Goal: Task Accomplishment & Management: Use online tool/utility

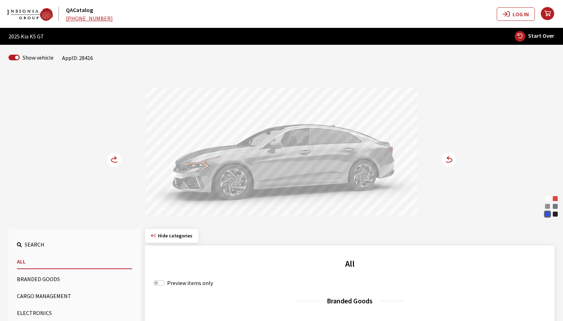
click at [532, 38] on span "Start Over" at bounding box center [541, 35] width 26 height 7
select select
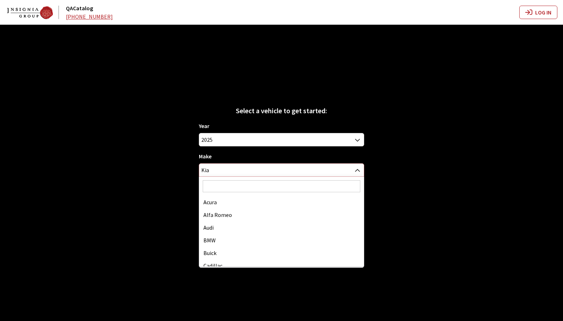
click at [313, 172] on span "Kia" at bounding box center [281, 170] width 164 height 13
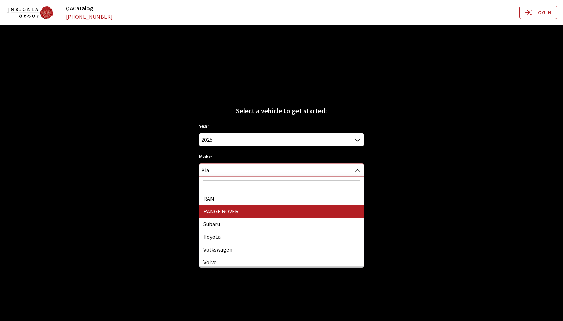
scroll to position [361, 0]
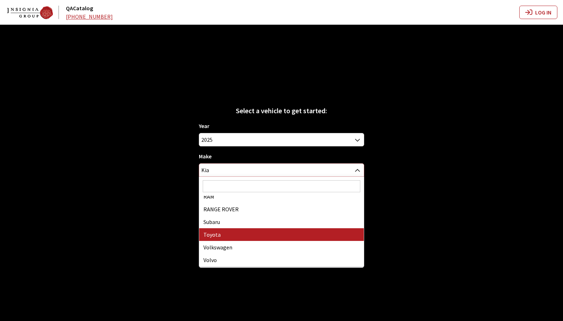
select select "20"
select select
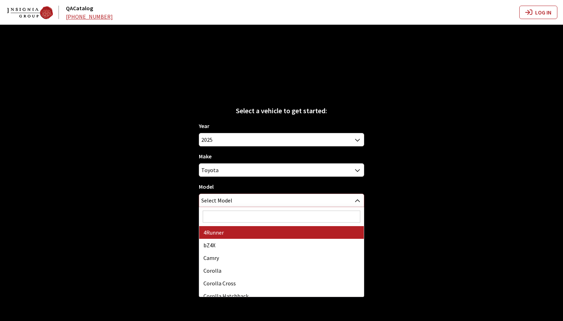
click at [289, 203] on span "Select Model" at bounding box center [281, 200] width 164 height 13
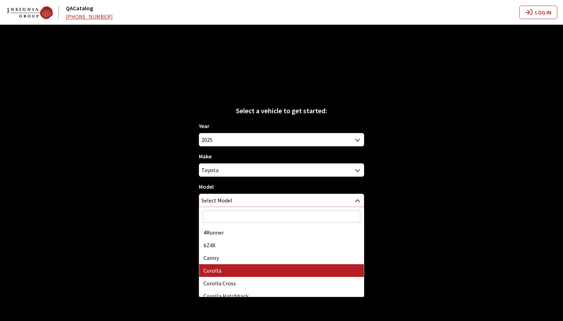
select select "249"
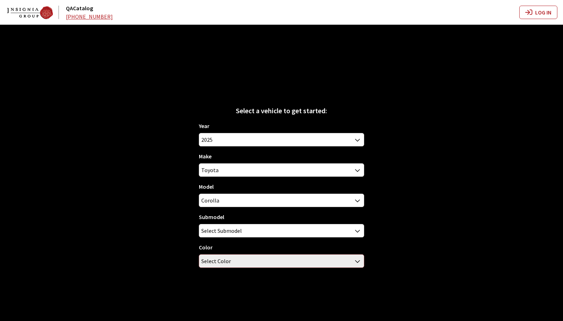
click at [272, 263] on span "Select Color" at bounding box center [281, 260] width 164 height 13
click at [251, 230] on span "Select Submodel" at bounding box center [281, 230] width 164 height 13
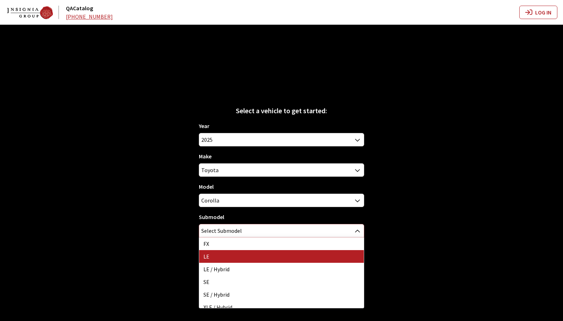
select select "354"
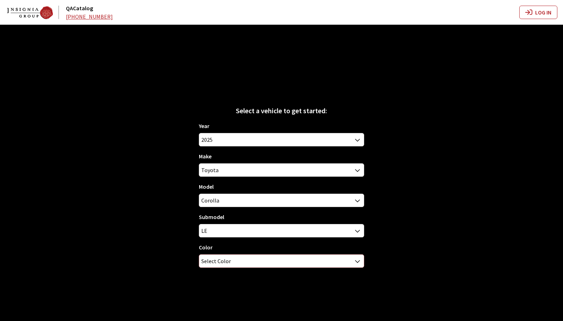
click at [244, 265] on span "Select Color" at bounding box center [281, 260] width 164 height 13
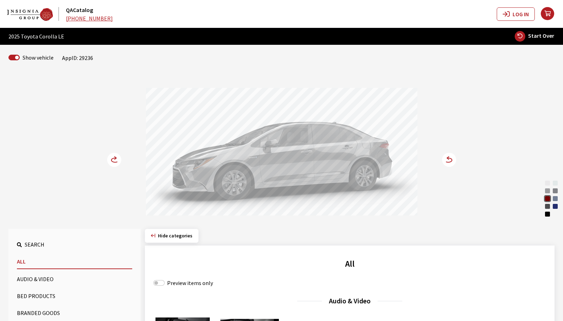
click at [446, 162] on circle at bounding box center [449, 160] width 14 height 14
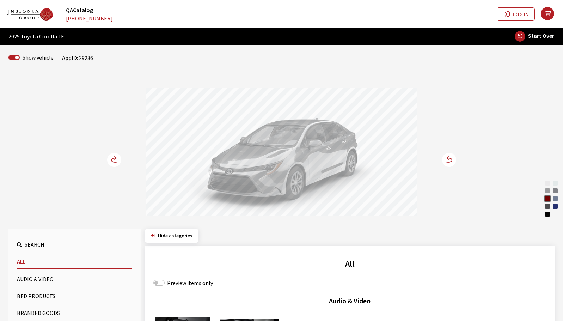
click at [446, 164] on circle at bounding box center [449, 160] width 14 height 14
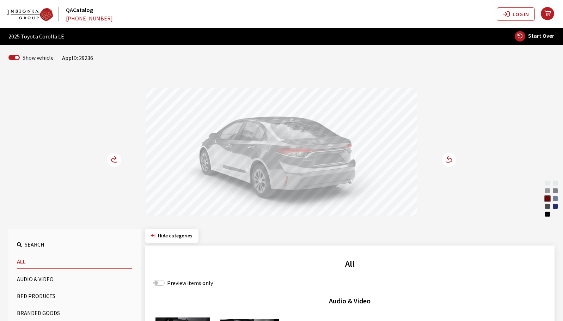
click at [546, 183] on div "Ice Cap" at bounding box center [547, 182] width 7 height 7
click at [452, 161] on circle at bounding box center [449, 160] width 14 height 14
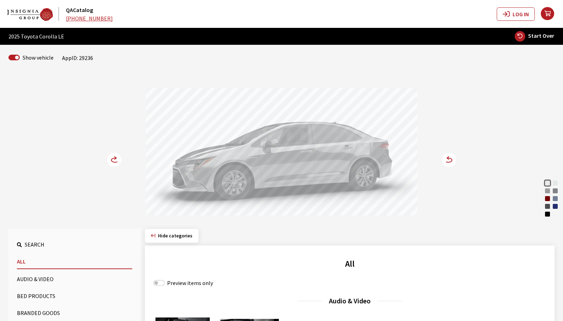
click at [534, 41] on button "Start Over" at bounding box center [534, 36] width 40 height 11
select select
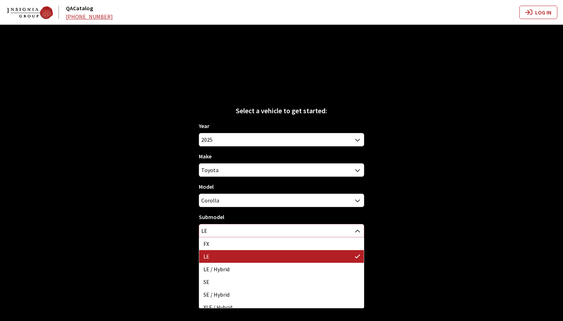
click at [315, 233] on span "LE" at bounding box center [281, 230] width 164 height 13
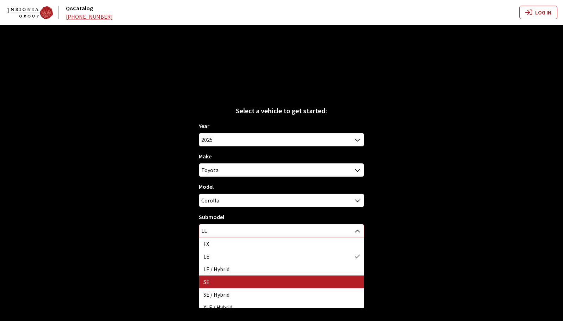
select select "132"
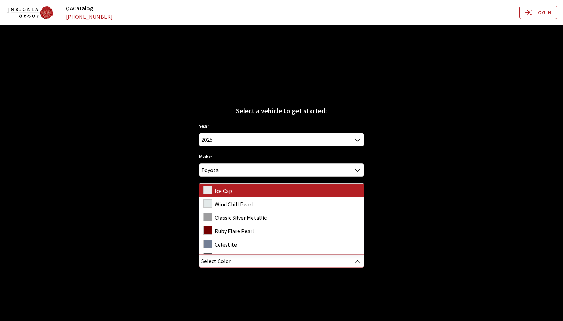
click at [279, 265] on span "Select Color" at bounding box center [281, 260] width 164 height 13
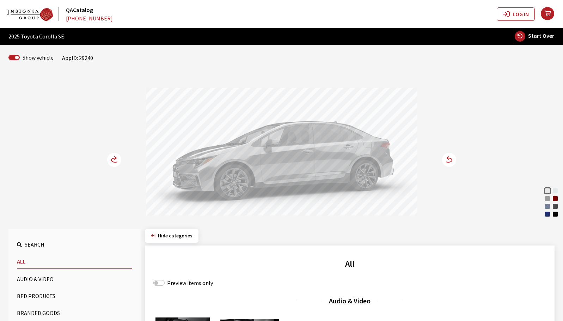
click at [444, 162] on icon at bounding box center [444, 160] width 5 height 6
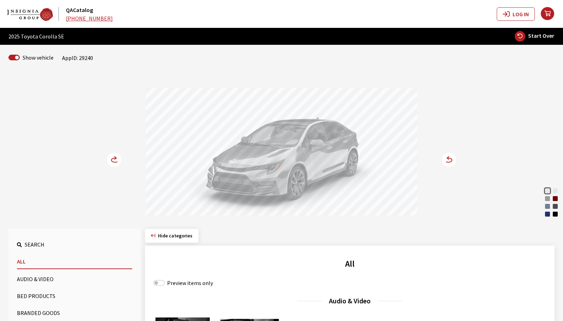
click at [443, 160] on icon at bounding box center [444, 160] width 5 height 6
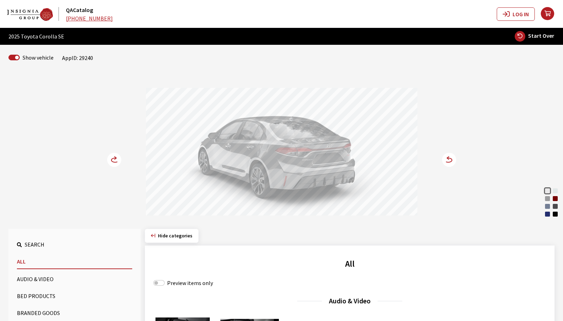
click at [451, 161] on icon at bounding box center [447, 160] width 7 height 4
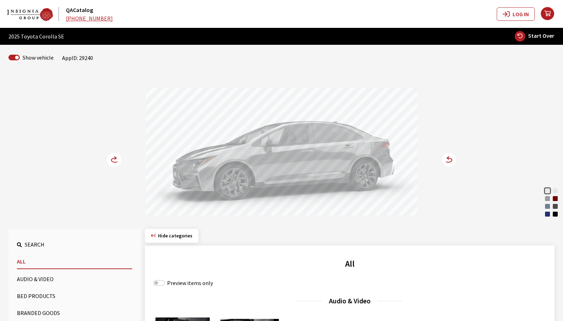
click at [451, 161] on icon at bounding box center [447, 160] width 7 height 4
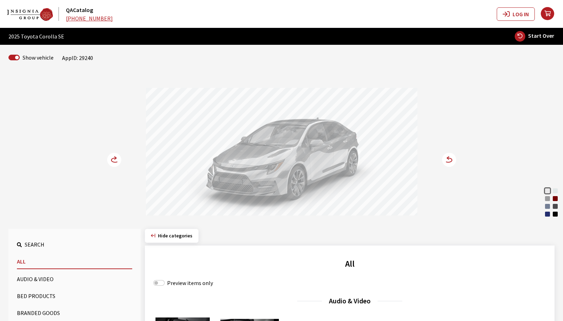
click at [112, 158] on circle at bounding box center [114, 160] width 14 height 14
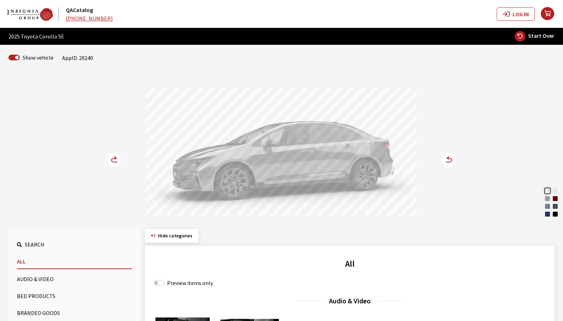
click at [446, 162] on circle at bounding box center [449, 160] width 14 height 14
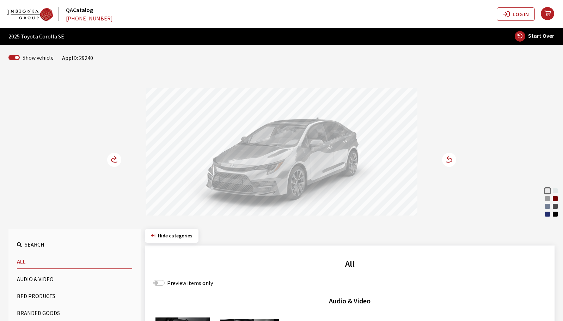
click at [446, 162] on circle at bounding box center [449, 160] width 14 height 14
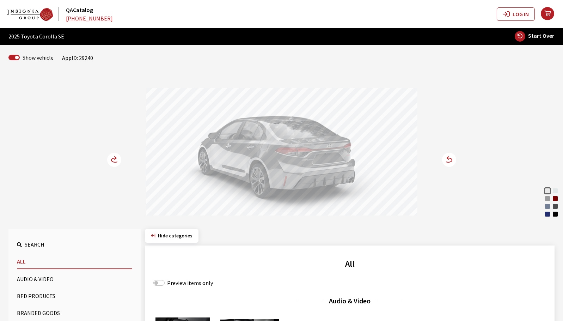
click at [446, 162] on circle at bounding box center [449, 160] width 14 height 14
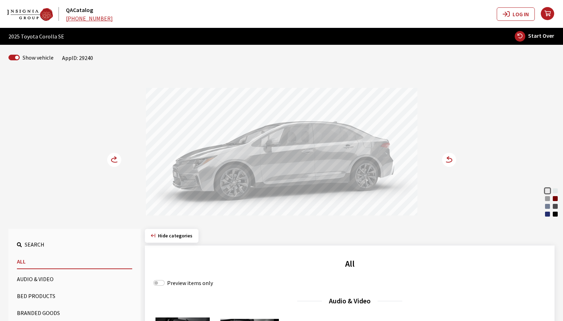
click at [534, 36] on span "Start Over" at bounding box center [541, 35] width 26 height 7
select select
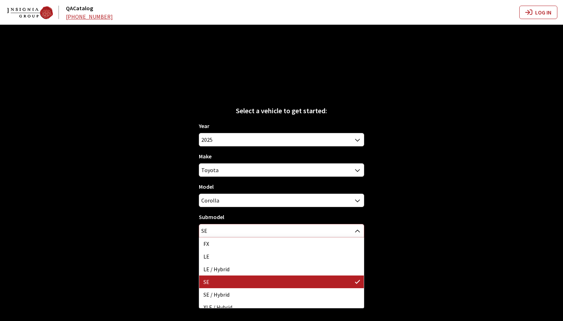
click at [347, 235] on span "SE" at bounding box center [281, 230] width 164 height 13
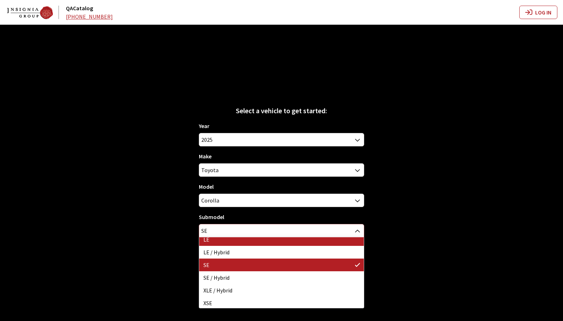
scroll to position [18, 0]
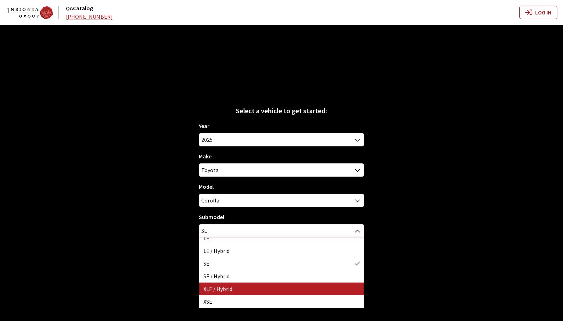
select select "2225"
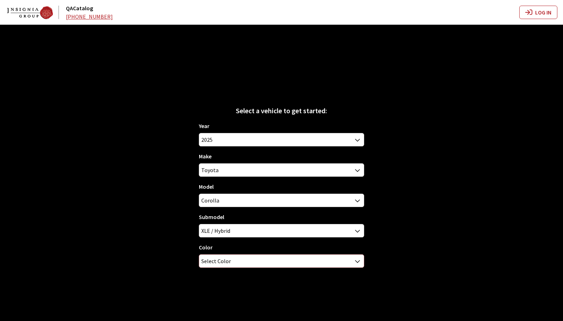
click at [294, 261] on span "Select Color" at bounding box center [281, 260] width 164 height 13
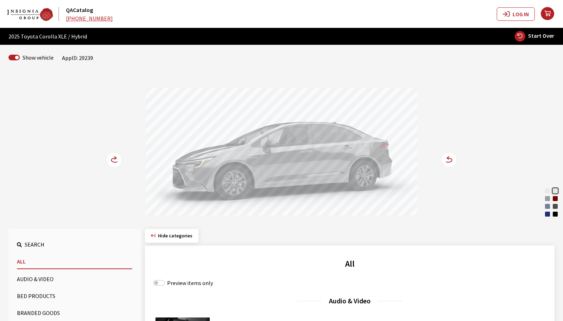
click at [453, 162] on circle at bounding box center [449, 160] width 14 height 14
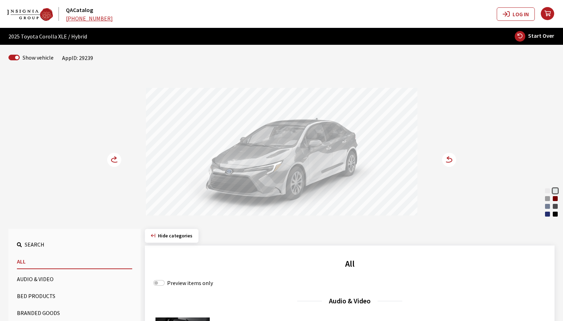
click at [448, 159] on icon at bounding box center [448, 157] width 2 height 3
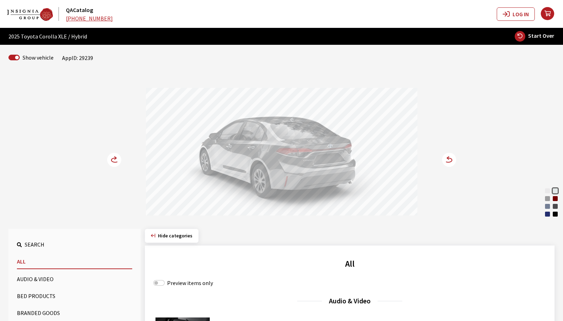
click at [449, 162] on icon at bounding box center [447, 160] width 7 height 4
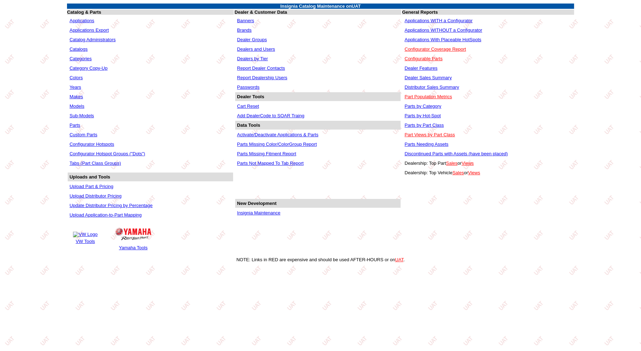
click at [439, 30] on link "Applications WITHOUT a Configurator" at bounding box center [443, 29] width 78 height 5
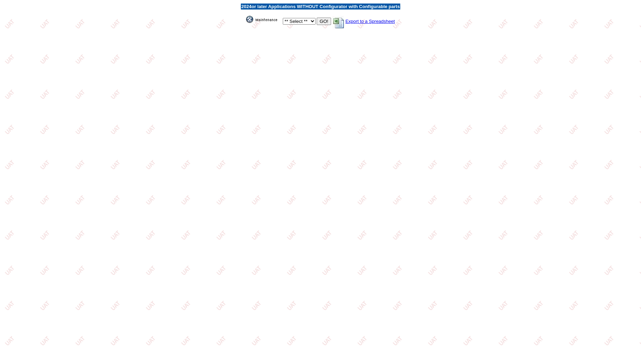
click at [287, 18] on select "** Select ** Acura Alfa Romeo Audi Bentley BMW DoubleTake Ford GM Honda Hyundai…" at bounding box center [299, 21] width 33 height 7
select select "24"
click at [283, 18] on select "** Select ** Acura Alfa Romeo Audi Bentley BMW DoubleTake Ford GM Honda Hyundai…" at bounding box center [299, 21] width 33 height 7
click at [320, 21] on input "GO!" at bounding box center [323, 21] width 14 height 7
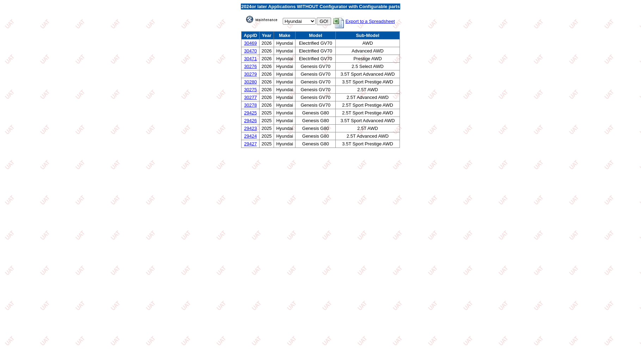
click at [273, 17] on img at bounding box center [263, 19] width 35 height 7
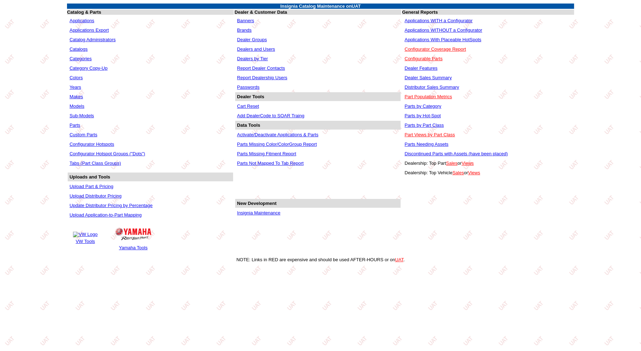
click at [428, 21] on link "Applications WITH a Configurator" at bounding box center [438, 20] width 68 height 5
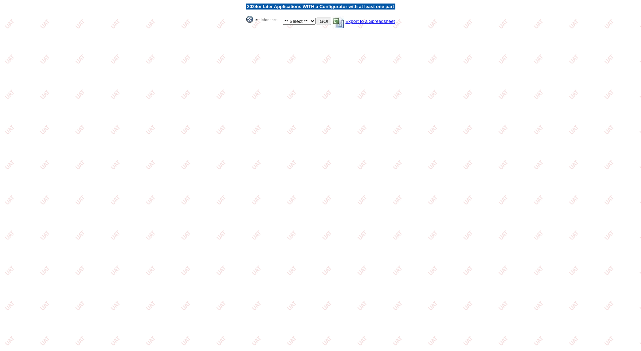
click at [301, 19] on select "** Select ** Acura Alfa Romeo Audi Bentley BMW DoubleTake Ford GM Honda Hyundai…" at bounding box center [299, 21] width 33 height 7
select select "24"
click at [283, 18] on select "** Select ** Acura Alfa Romeo Audi Bentley BMW DoubleTake Ford GM Honda Hyundai…" at bounding box center [299, 21] width 33 height 7
click at [320, 21] on input "GO!" at bounding box center [323, 21] width 14 height 7
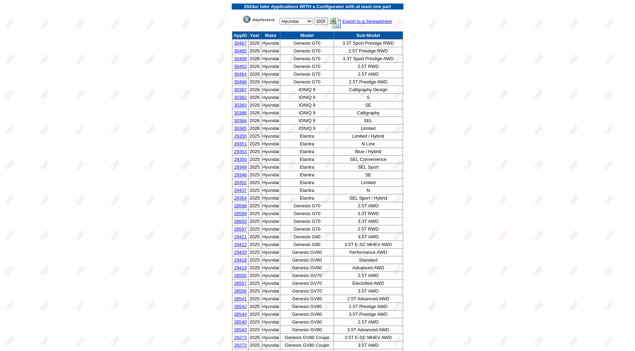
click at [259, 20] on img at bounding box center [260, 19] width 35 height 7
